Goal: Complete application form

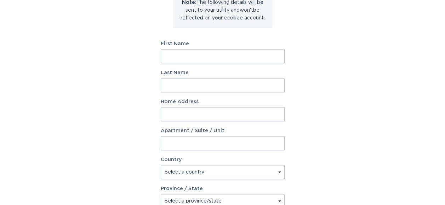
scroll to position [98, 0]
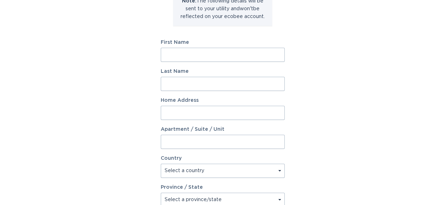
click at [185, 58] on input "First Name" at bounding box center [223, 55] width 124 height 14
type input "[PERSON_NAME]"
type input "Gottko"
type input "[STREET_ADDRESS]"
select select "US"
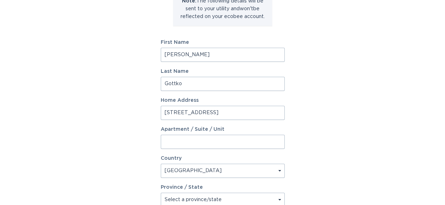
type input "[GEOGRAPHIC_DATA]"
type input "34608"
select select "FL"
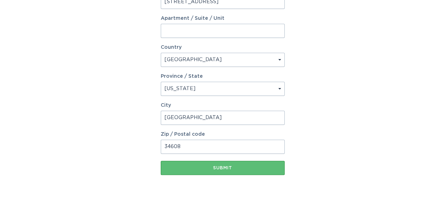
scroll to position [225, 0]
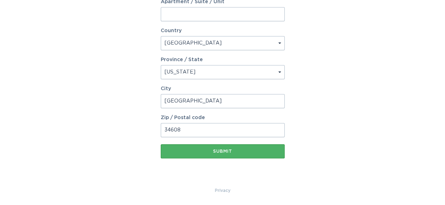
click at [217, 152] on div "Submit" at bounding box center [222, 151] width 117 height 4
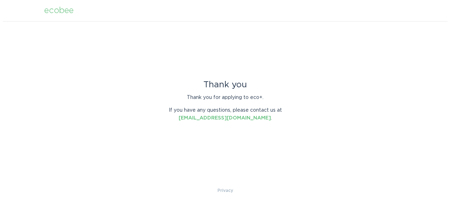
scroll to position [0, 0]
